Goal: Find contact information: Find contact information

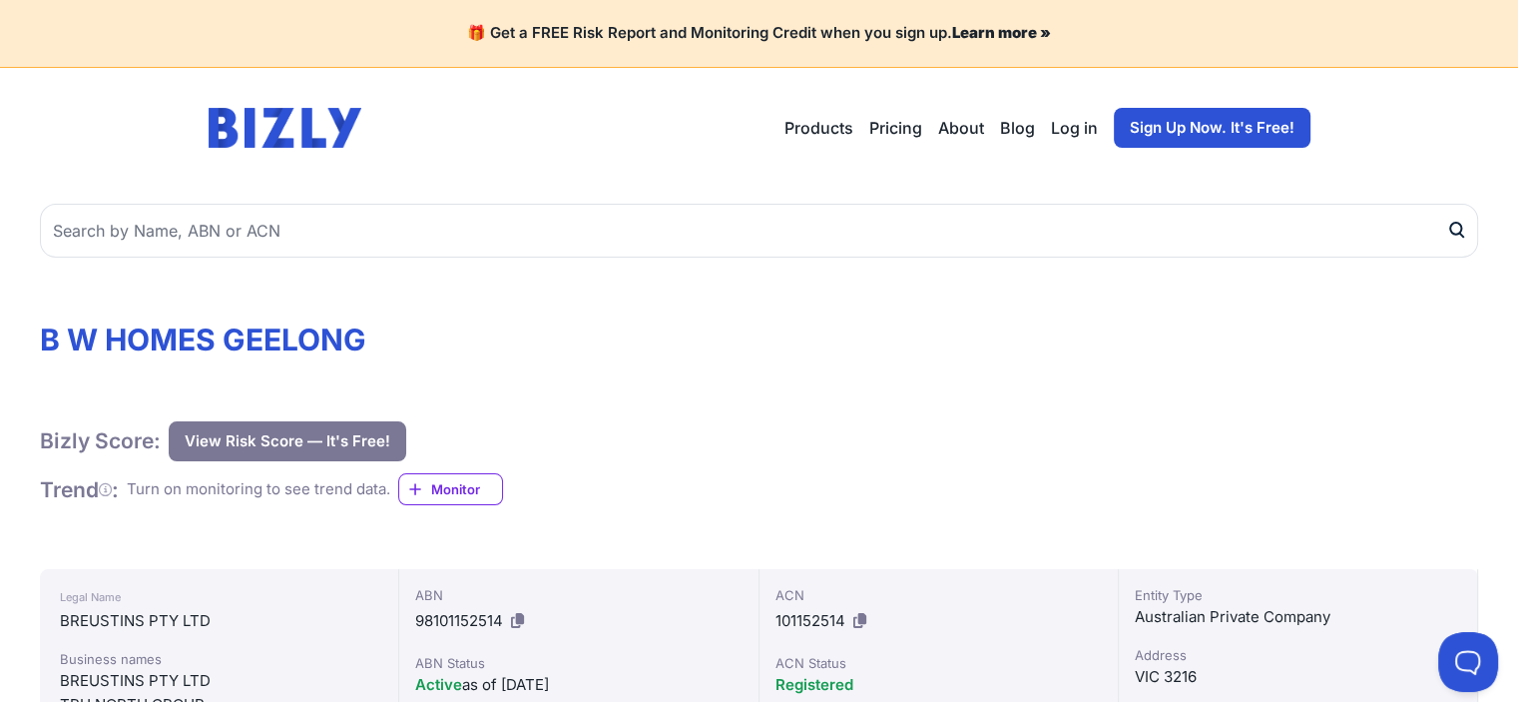
click at [961, 127] on link "About" at bounding box center [961, 128] width 46 height 24
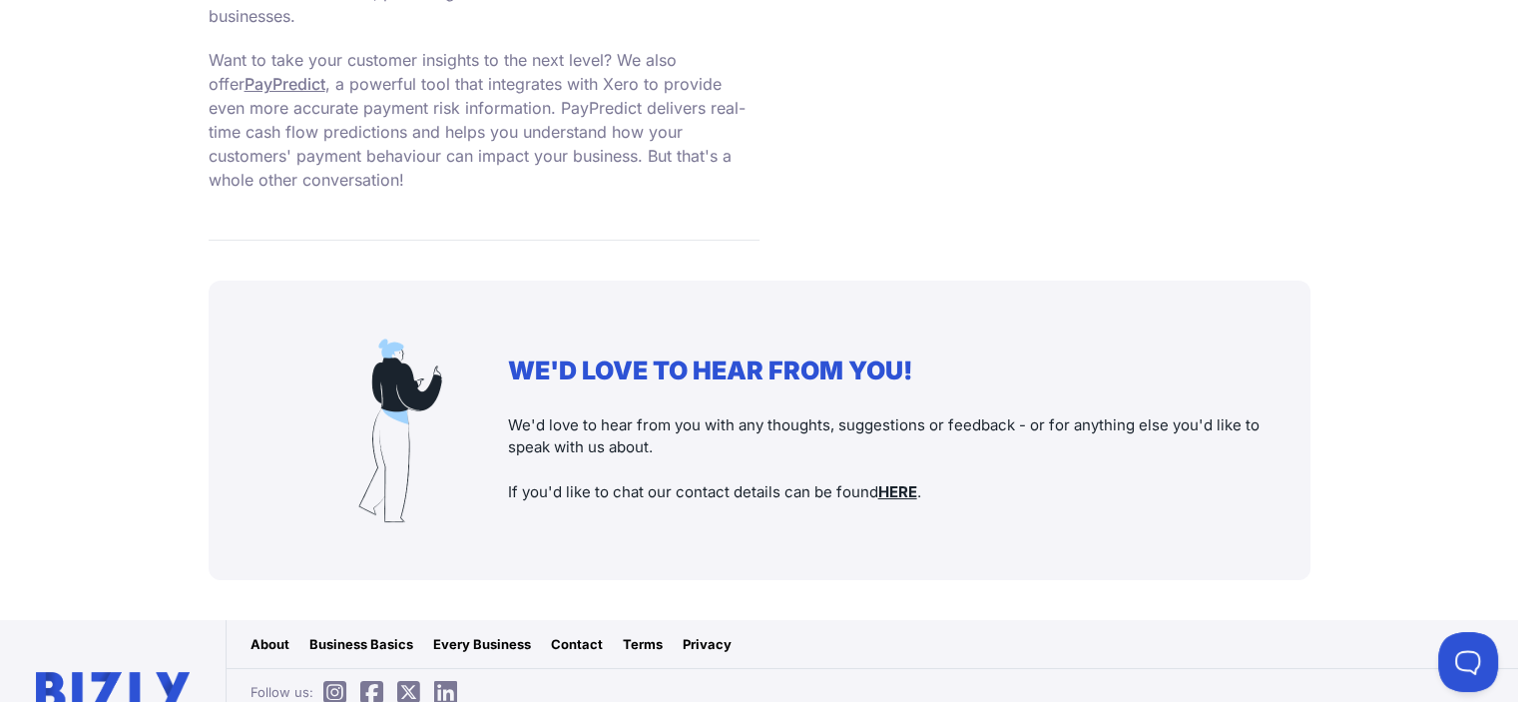
scroll to position [1971, 0]
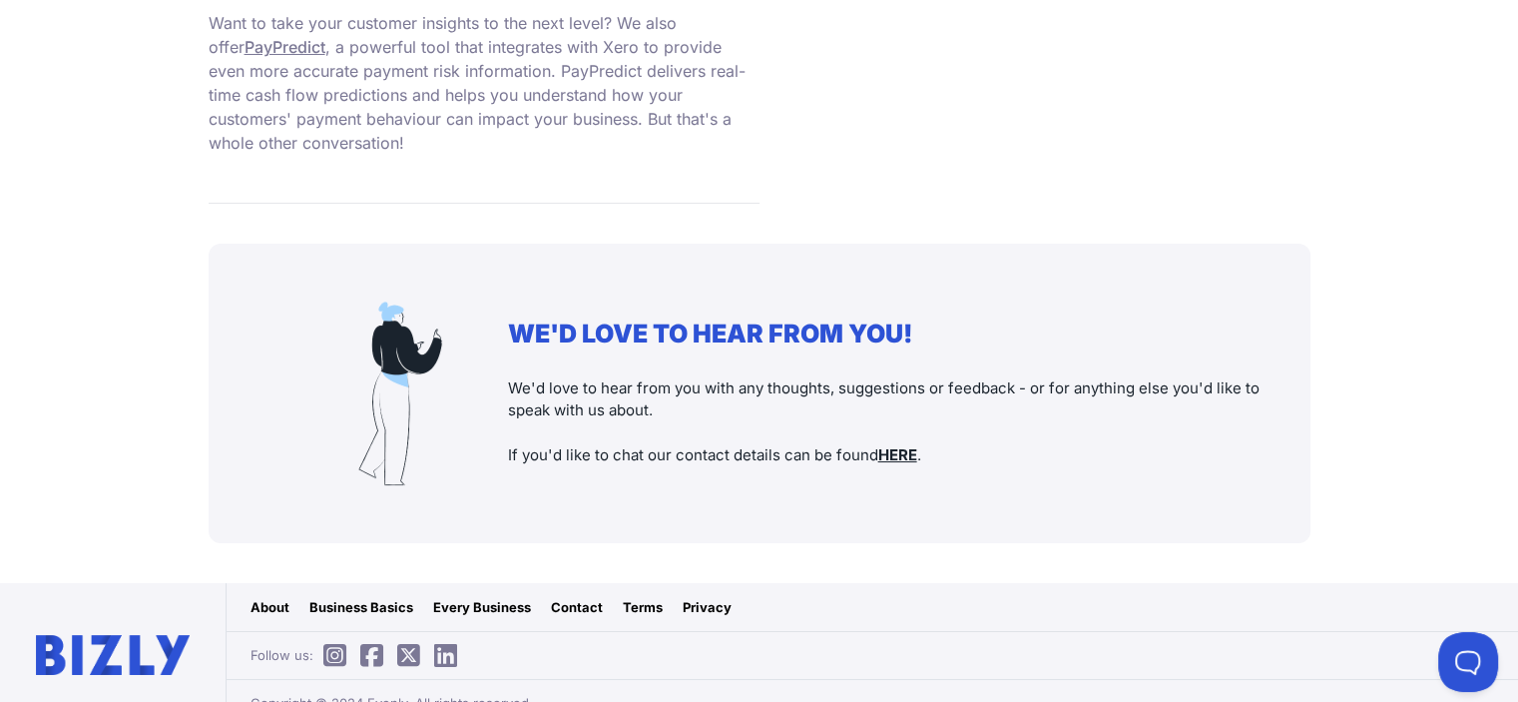
click at [896, 445] on u "HERE" at bounding box center [897, 454] width 39 height 19
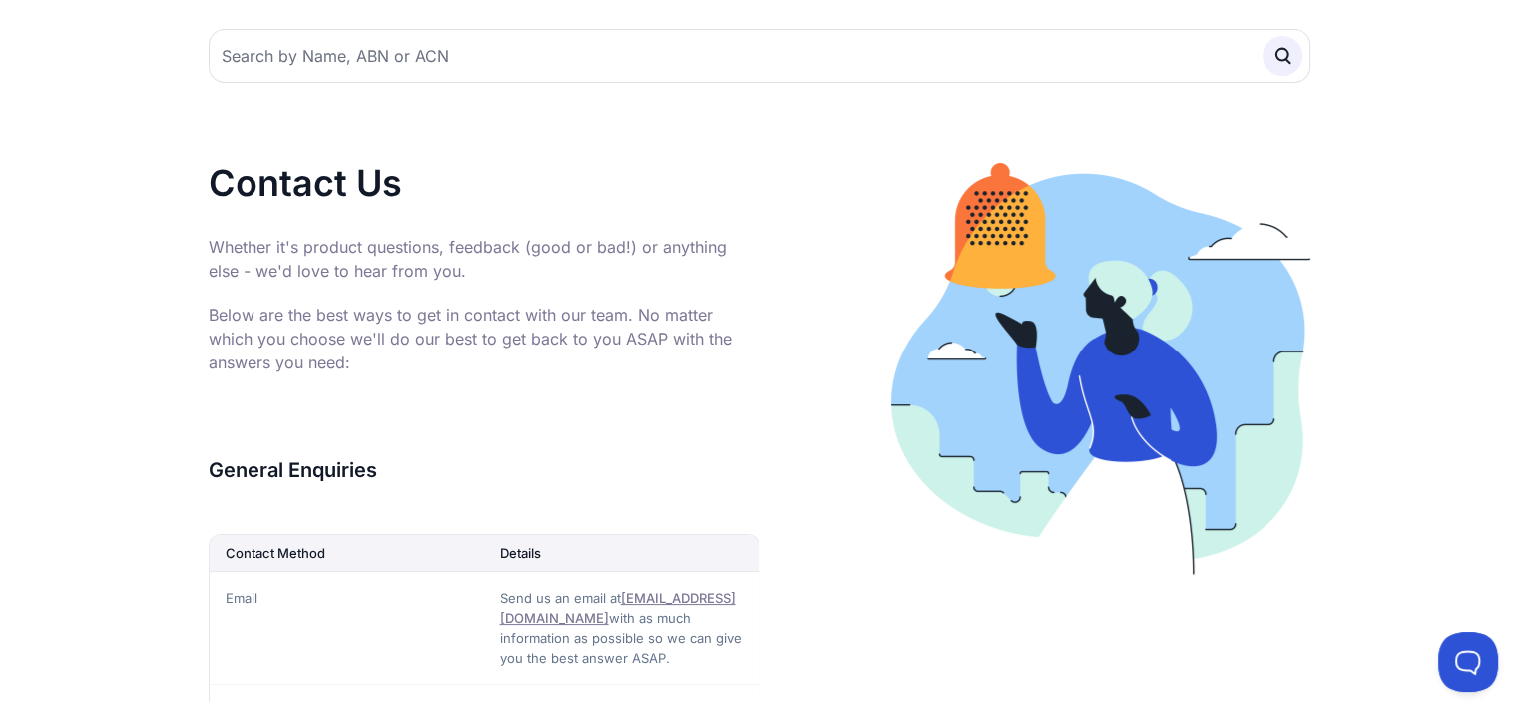
scroll to position [149, 0]
